Goal: Task Accomplishment & Management: Use online tool/utility

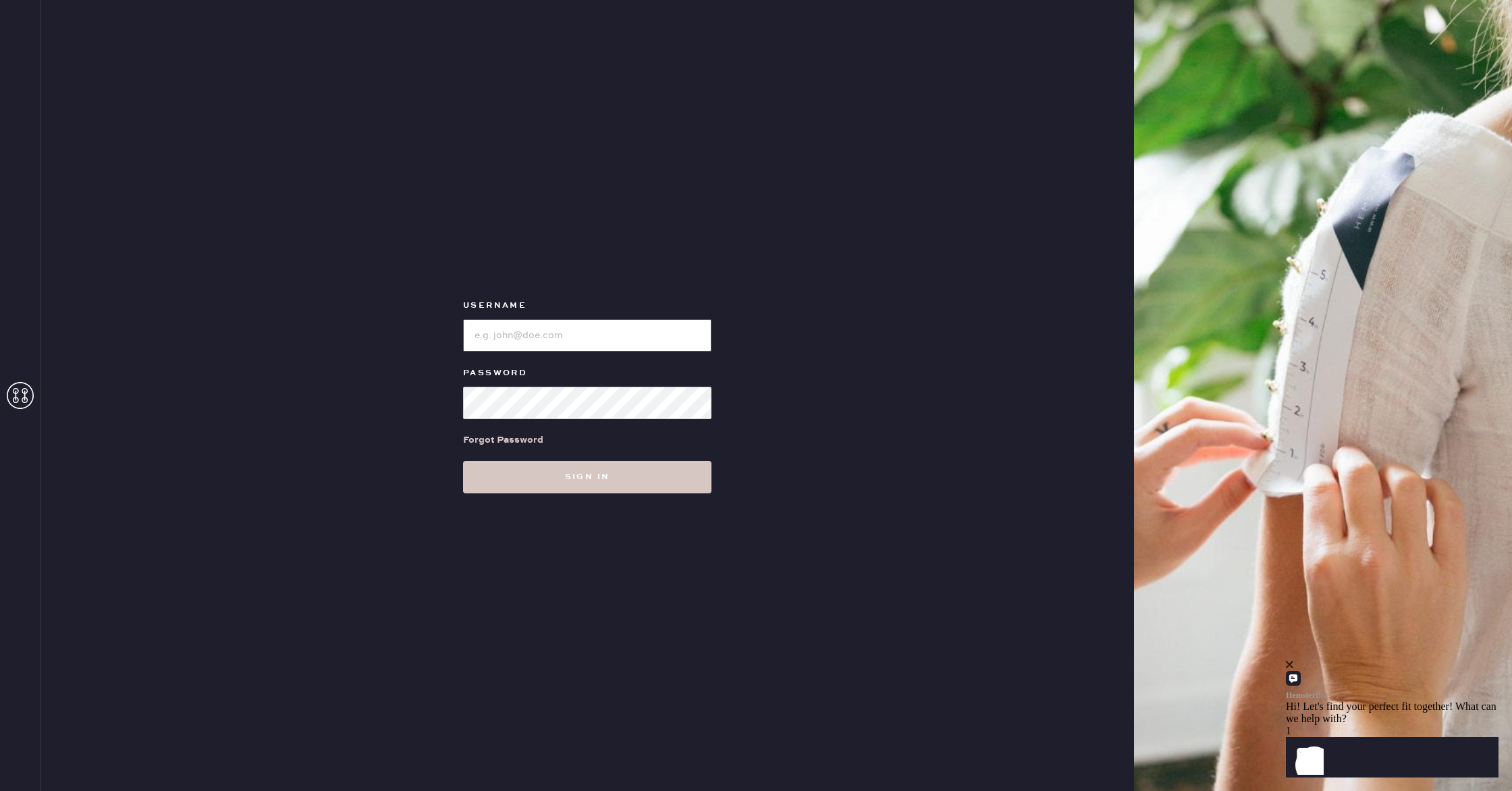
click at [603, 344] on input "loginName" at bounding box center [587, 335] width 248 height 32
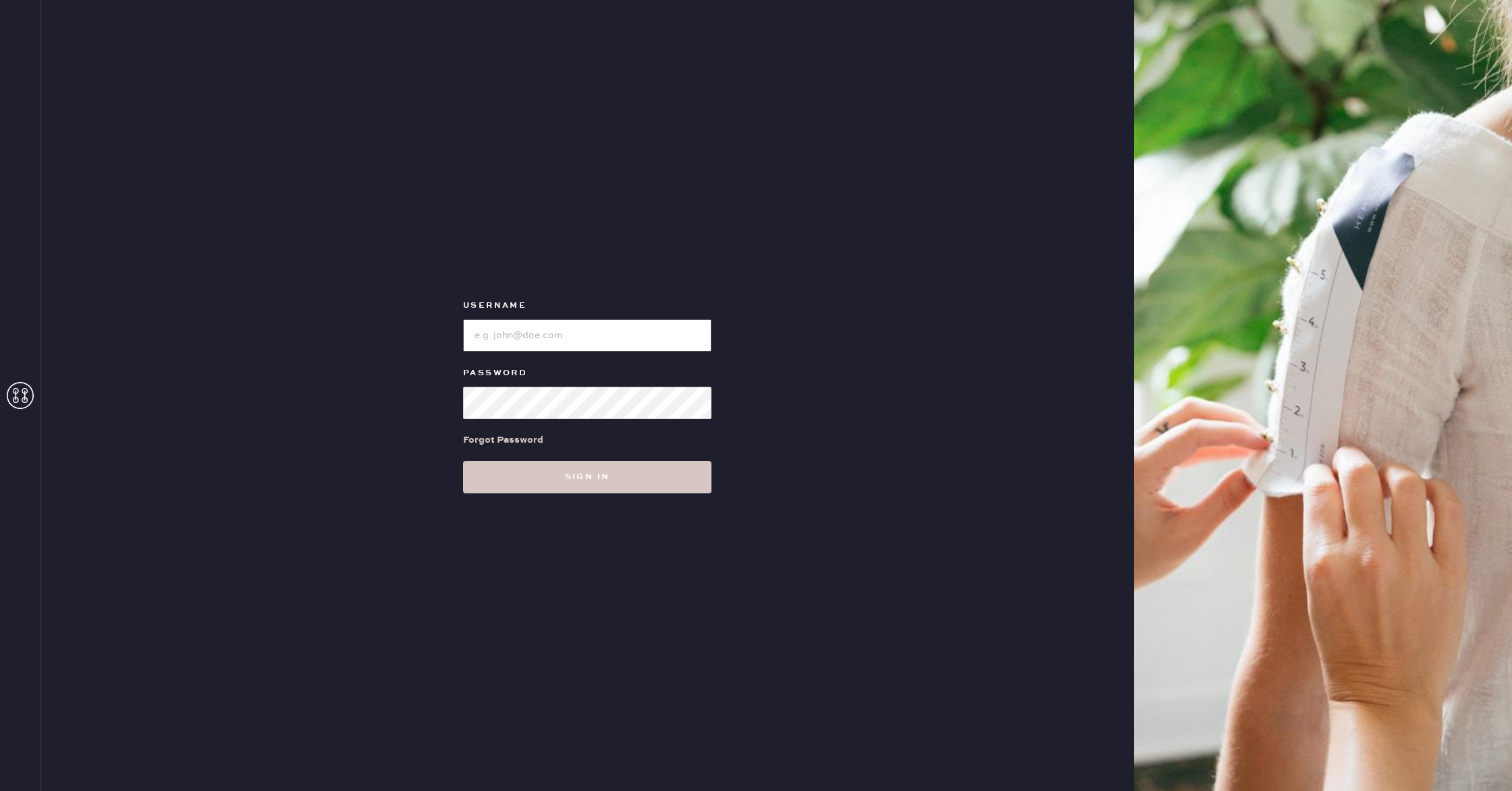
click at [578, 338] on input "loginName" at bounding box center [587, 335] width 248 height 32
paste input "reformationbethesdarow"
type input "reformationbethesdarow"
drag, startPoint x: 631, startPoint y: 471, endPoint x: 627, endPoint y: 453, distance: 18.4
click at [631, 471] on button "Sign in" at bounding box center [587, 476] width 248 height 32
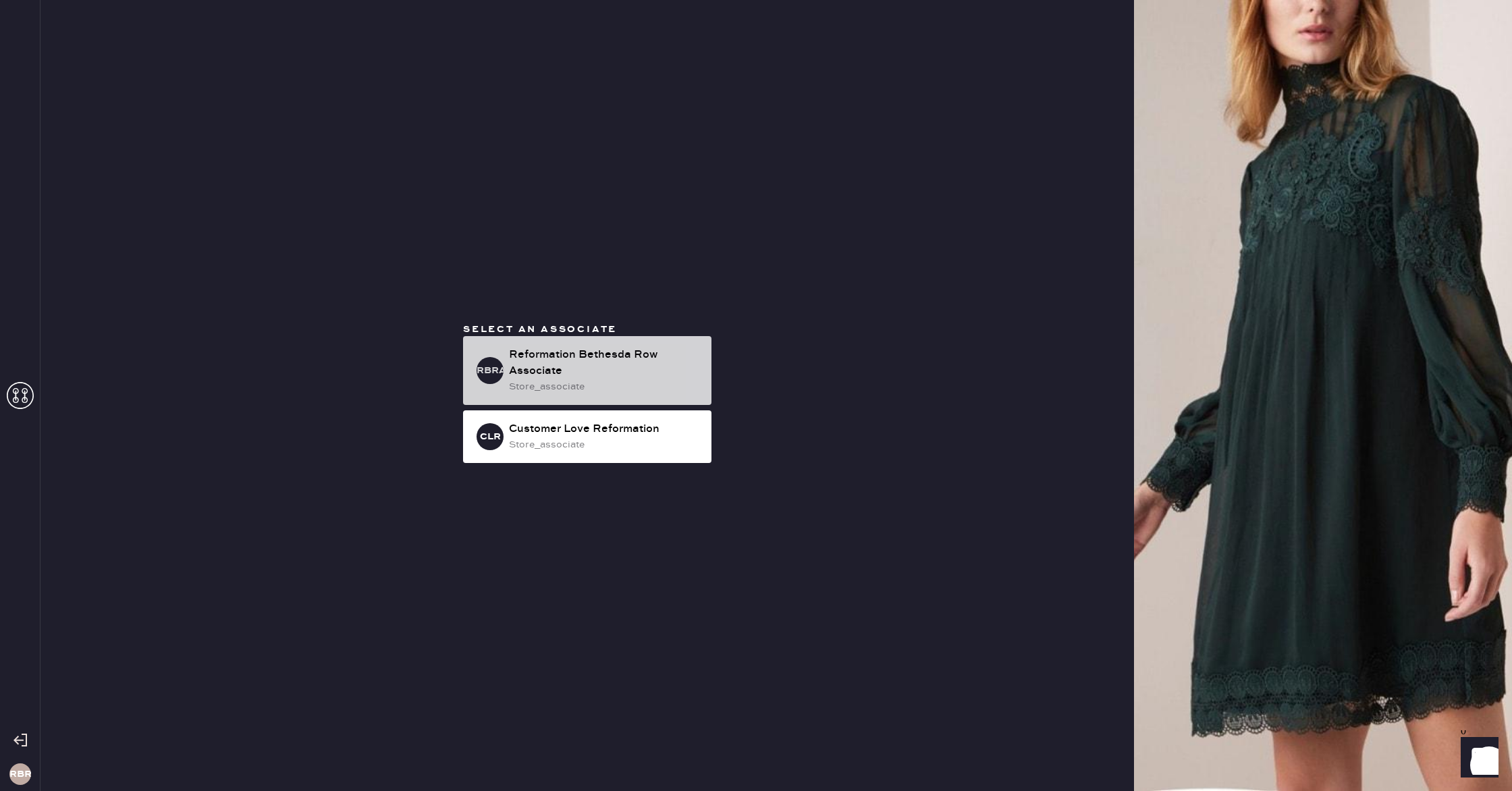
click at [605, 380] on div "store_associate" at bounding box center [605, 386] width 192 height 15
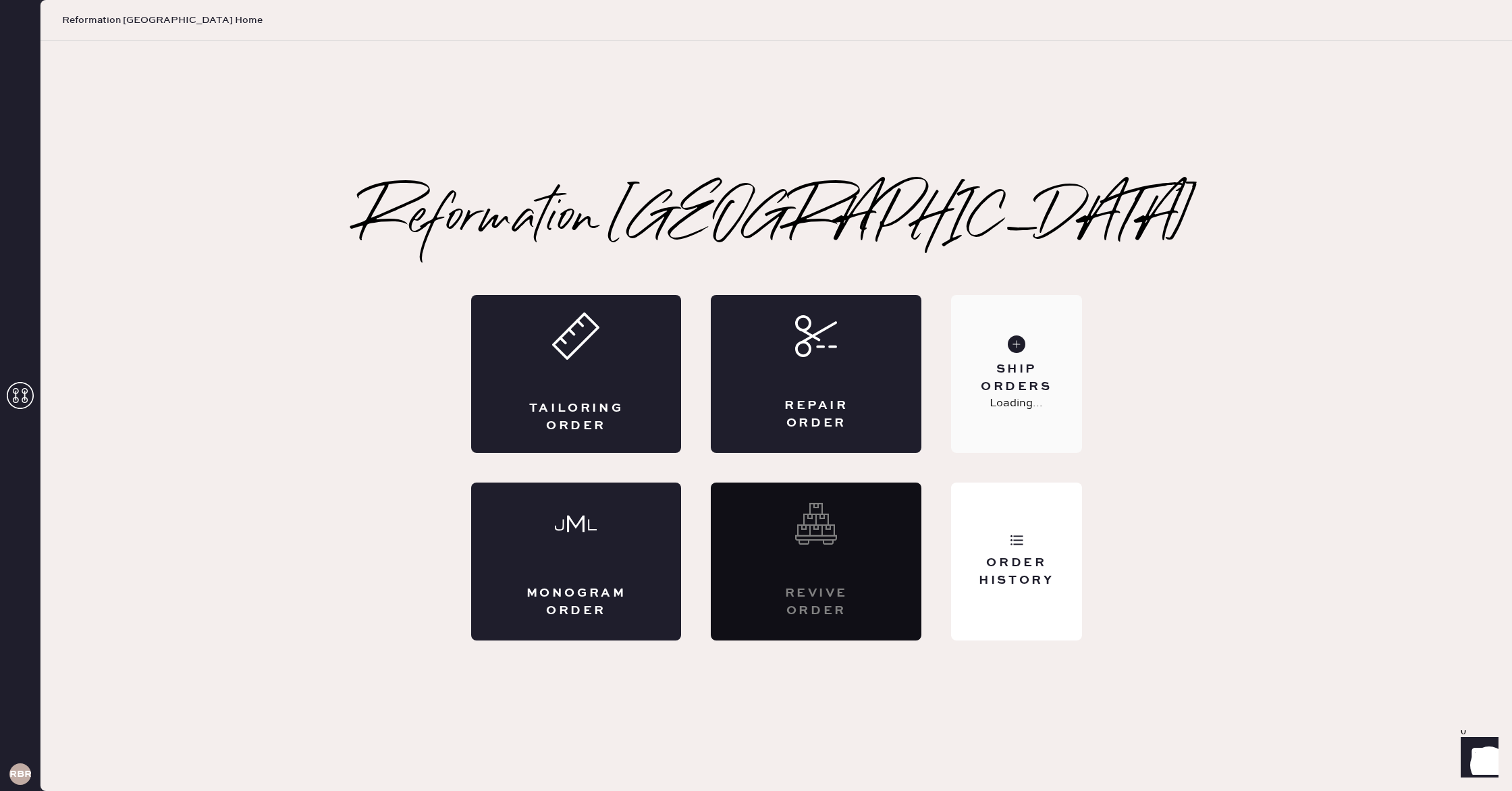
click at [1040, 344] on div "Ship Orders Loading..." at bounding box center [1015, 373] width 130 height 158
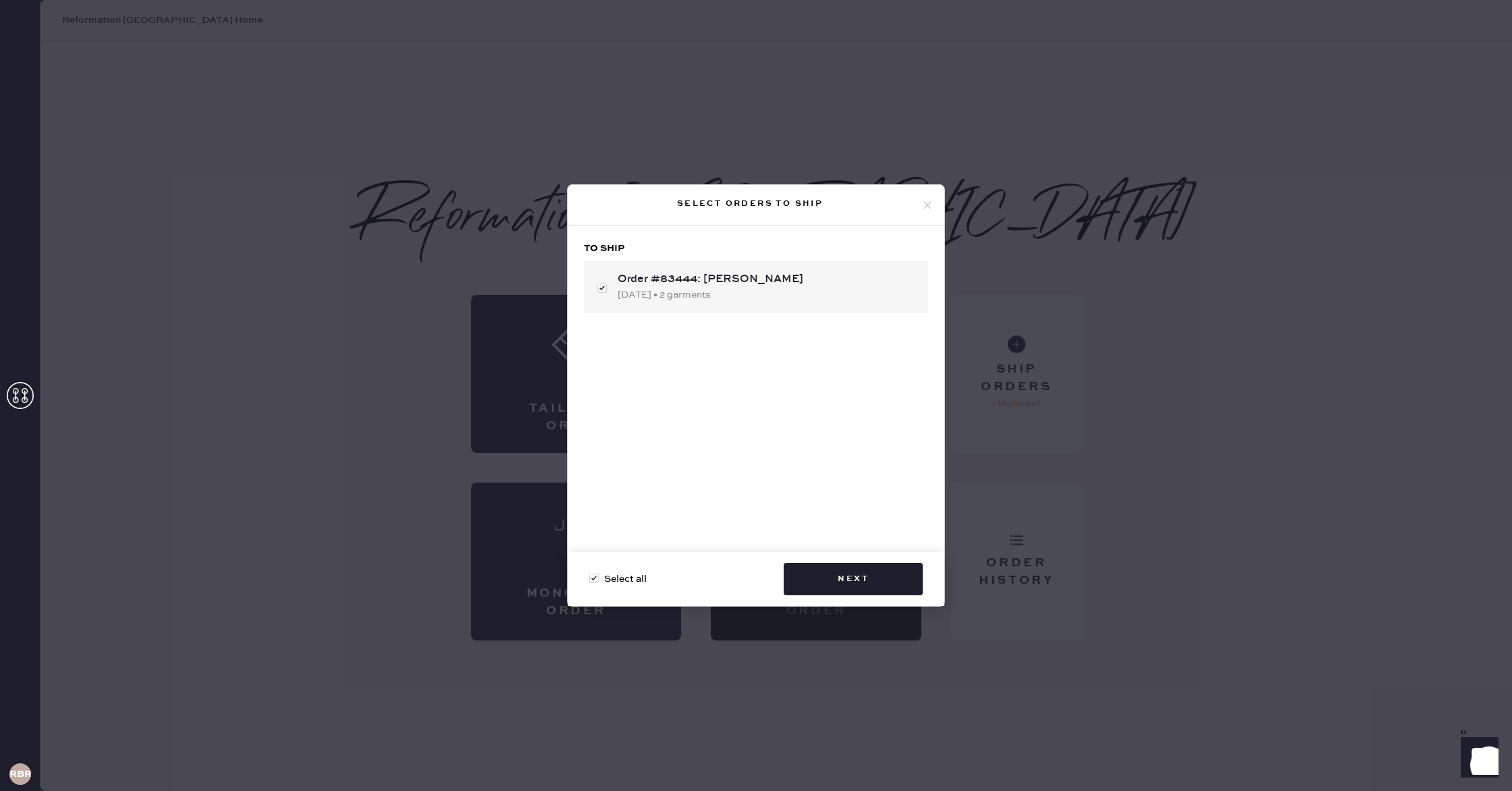
click at [768, 315] on div "To ship Order #83444: [PERSON_NAME] [DATE] • 2 garments" at bounding box center [756, 394] width 377 height 338
click at [771, 303] on div "Order #83444: [PERSON_NAME] [DATE] • 2 garments" at bounding box center [756, 286] width 344 height 53
checkbox input "false"
drag, startPoint x: 731, startPoint y: 302, endPoint x: 742, endPoint y: 330, distance: 30.1
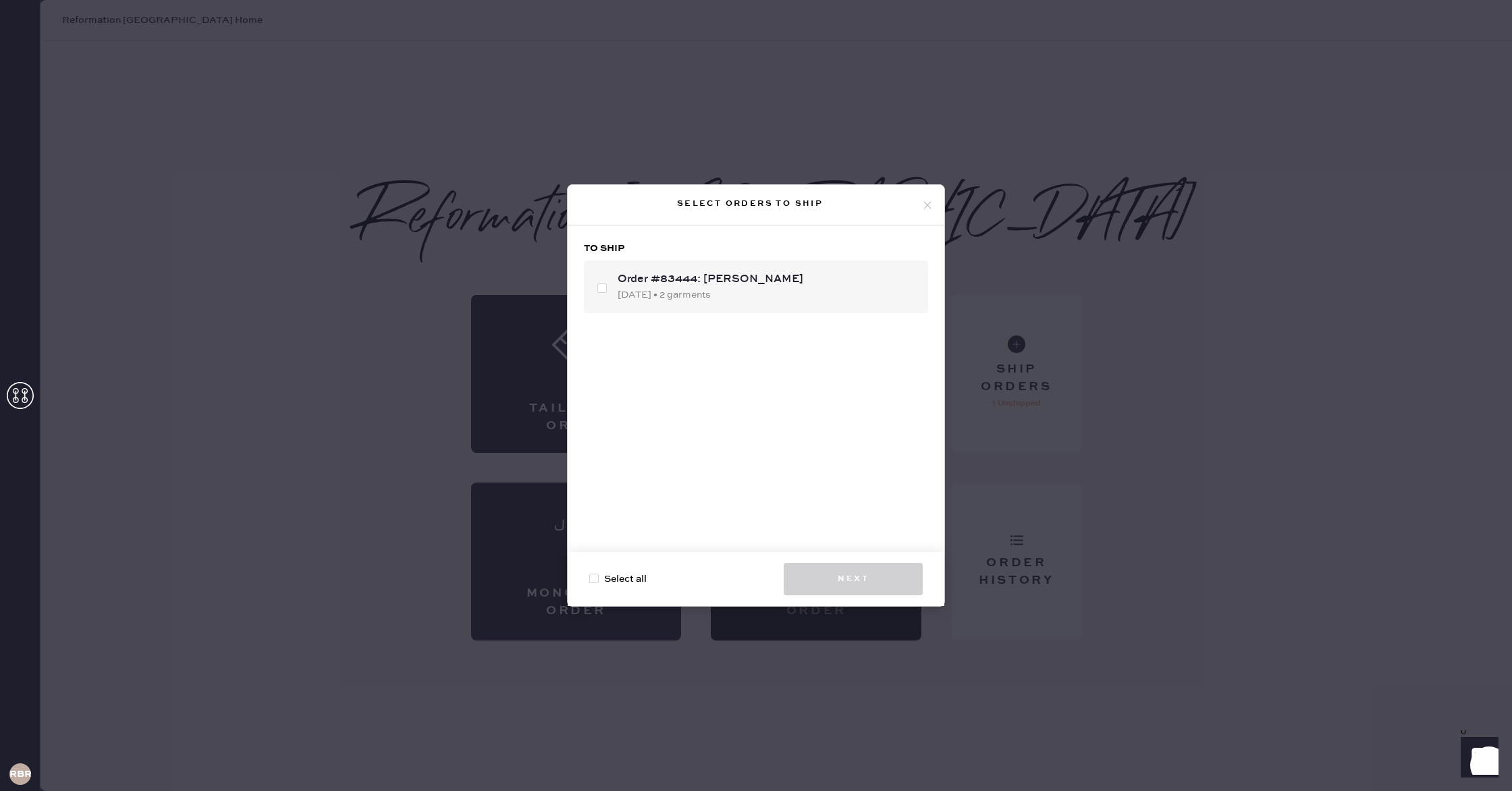
click at [731, 302] on div "[DATE] • 2 garments" at bounding box center [767, 295] width 300 height 15
checkbox input "true"
click at [859, 566] on button "Next" at bounding box center [853, 578] width 139 height 32
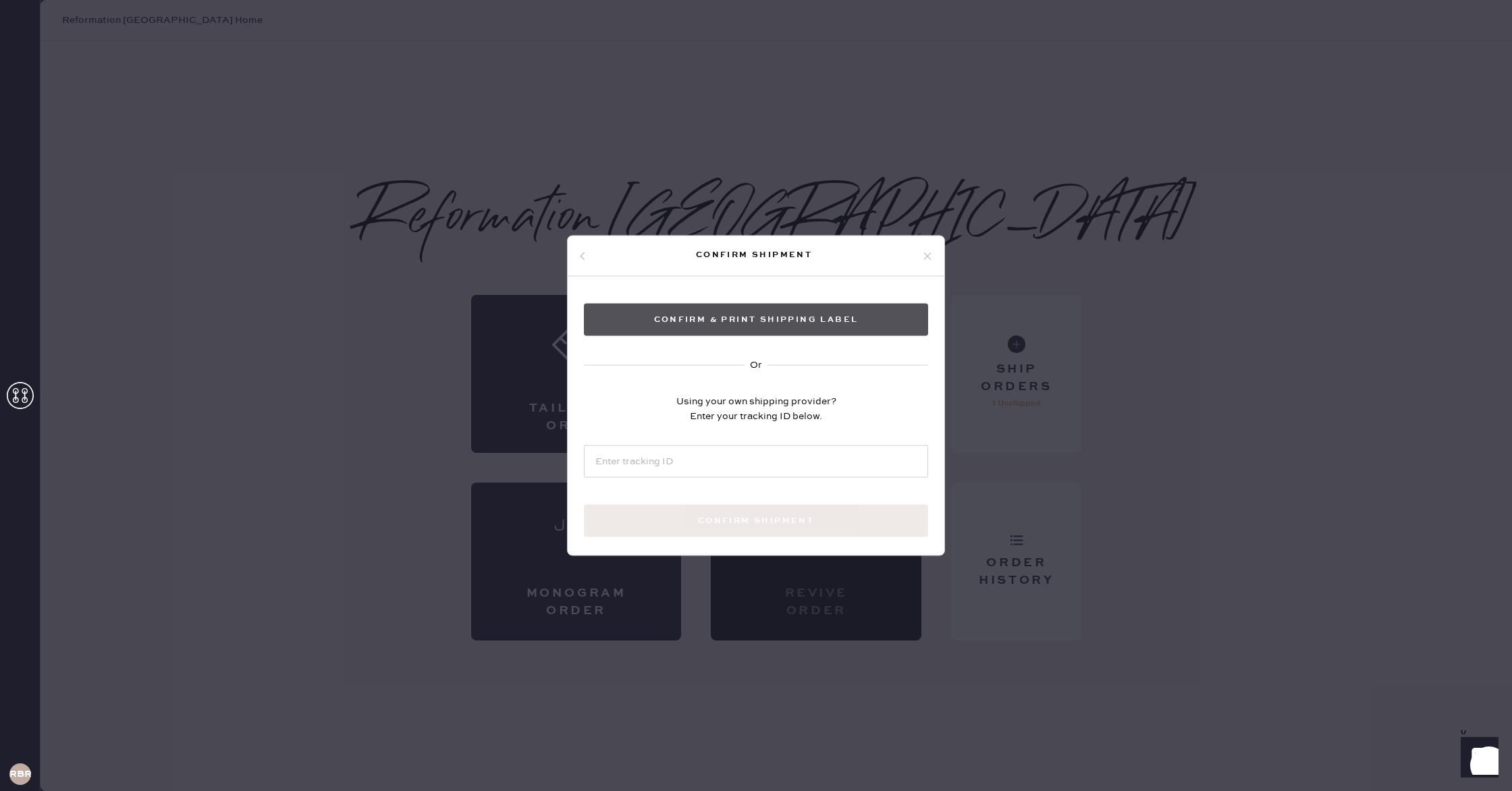
click at [823, 327] on button "Confirm & Print shipping label" at bounding box center [756, 319] width 344 height 32
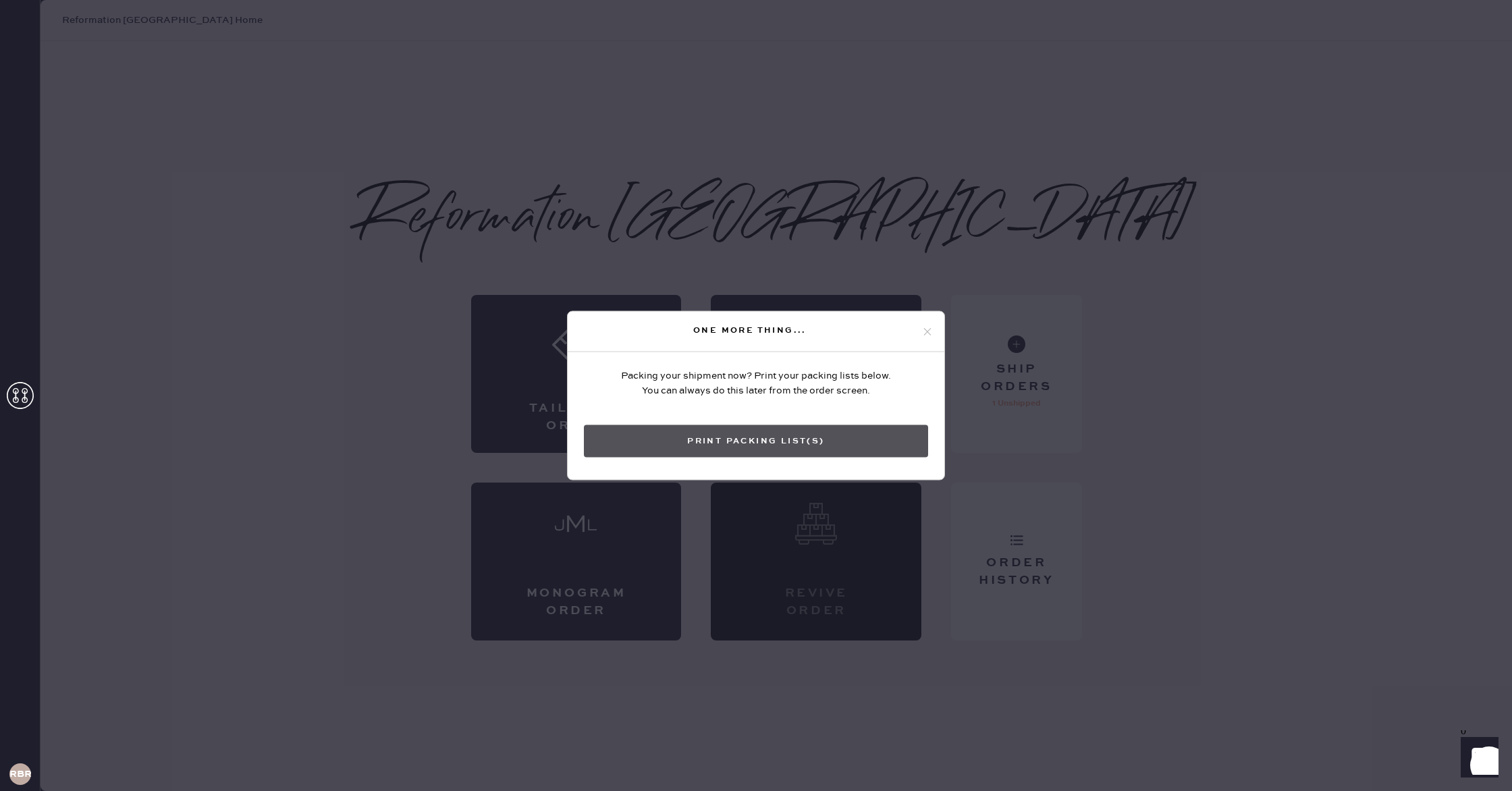
click at [849, 434] on button "Print Packing List(s)" at bounding box center [756, 441] width 344 height 32
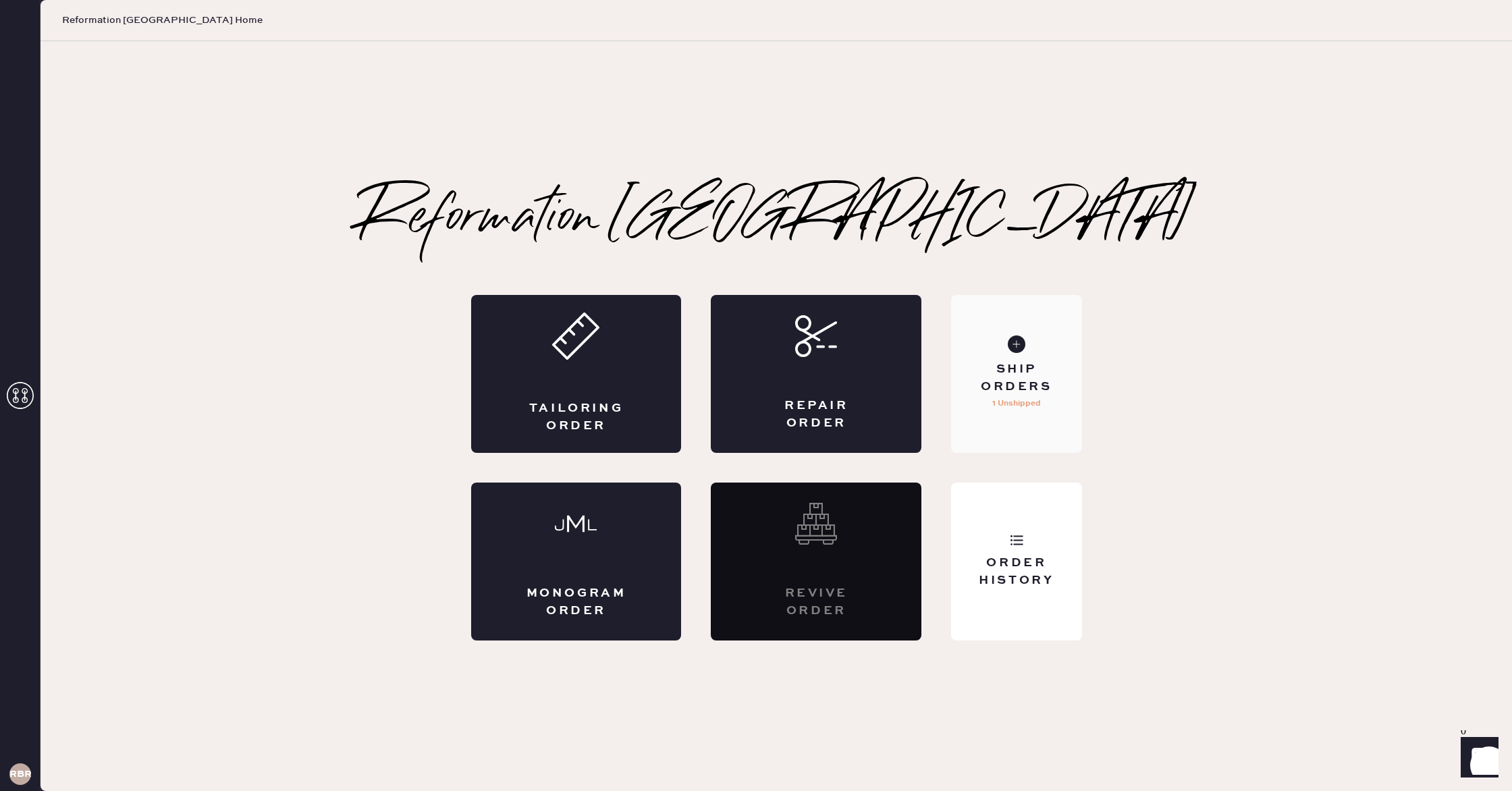
click at [994, 368] on div "Ship Orders" at bounding box center [1016, 378] width 109 height 34
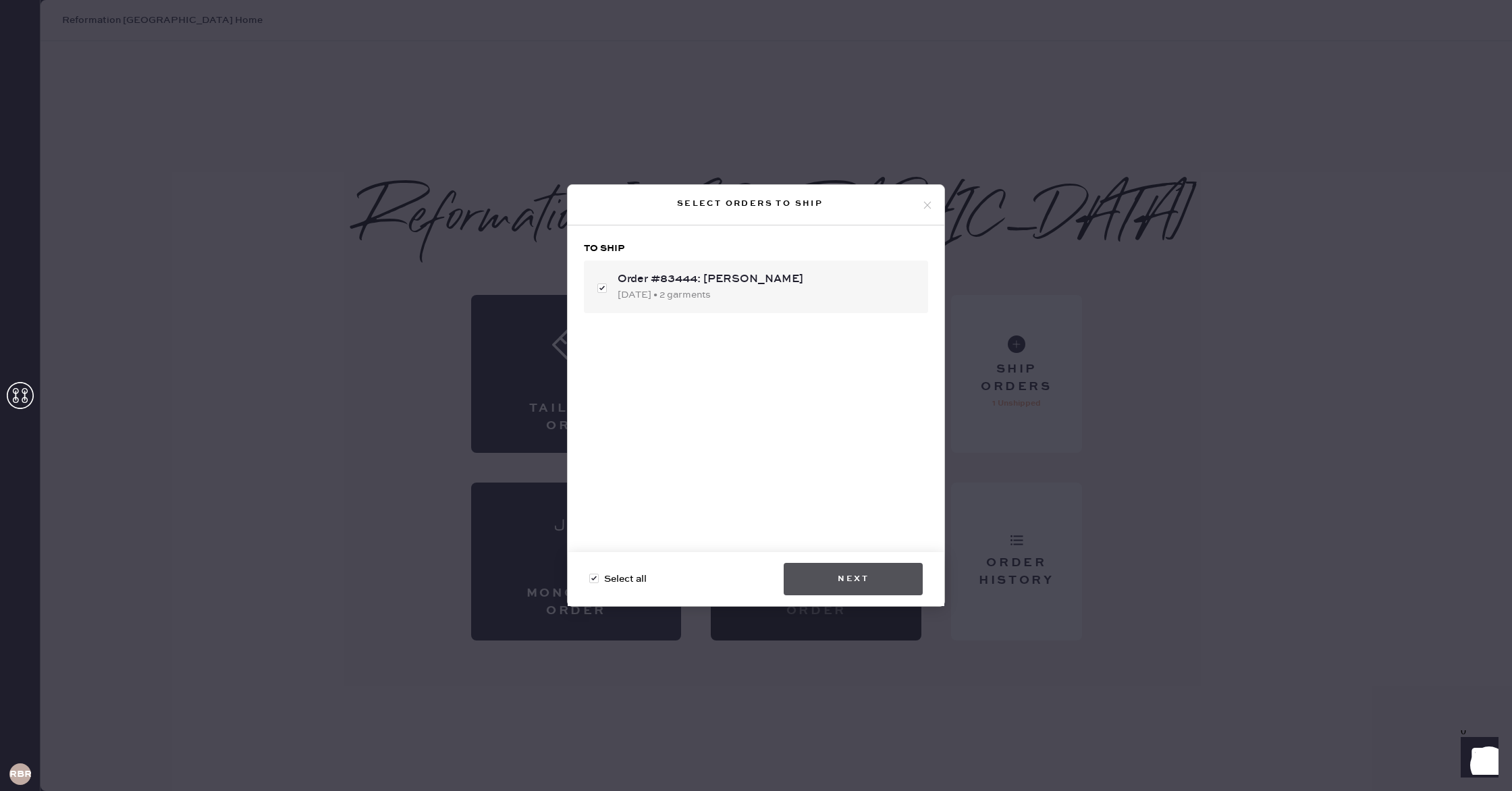
click at [802, 571] on button "Next" at bounding box center [853, 578] width 139 height 32
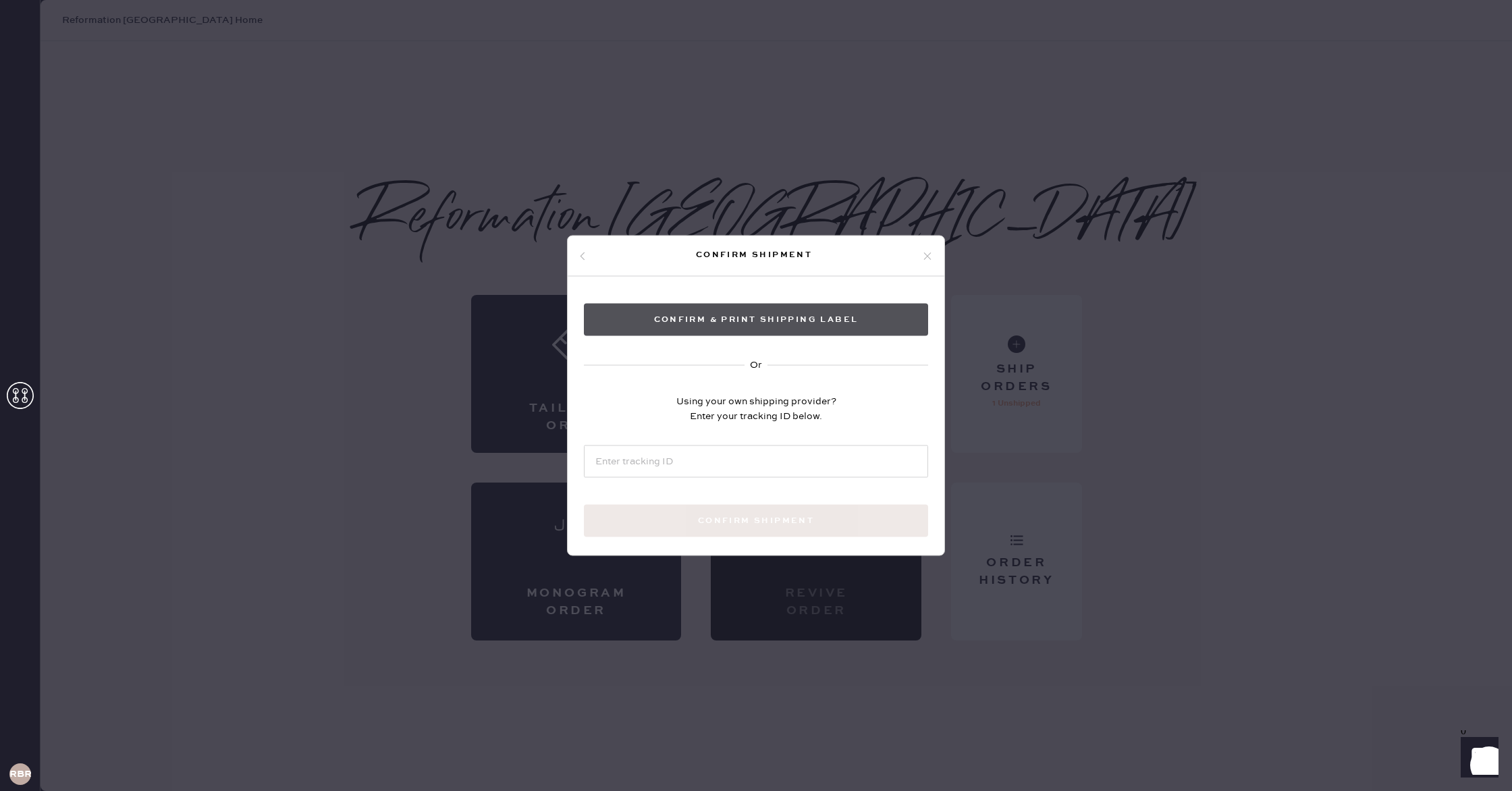
click at [785, 309] on button "Confirm & Print shipping label" at bounding box center [756, 319] width 344 height 32
